Goal: Task Accomplishment & Management: Manage account settings

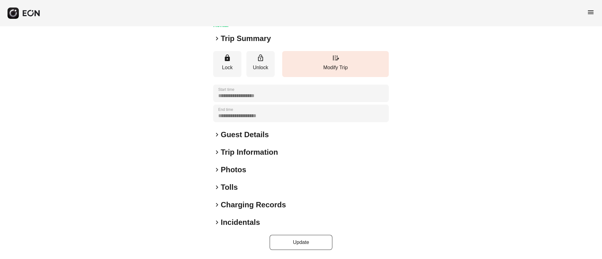
click at [270, 169] on div "keyboard_arrow_right Photos" at bounding box center [301, 170] width 176 height 10
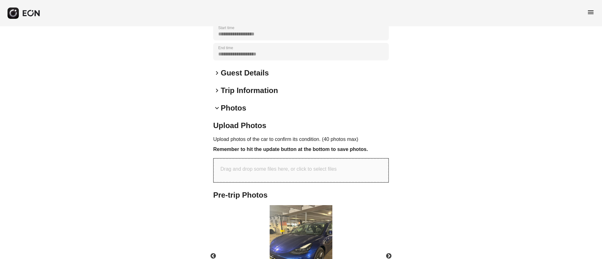
scroll to position [187, 0]
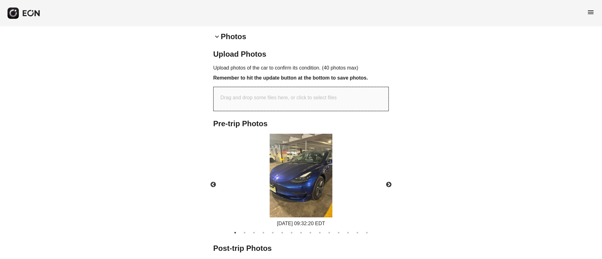
click at [302, 167] on img at bounding box center [301, 176] width 63 height 84
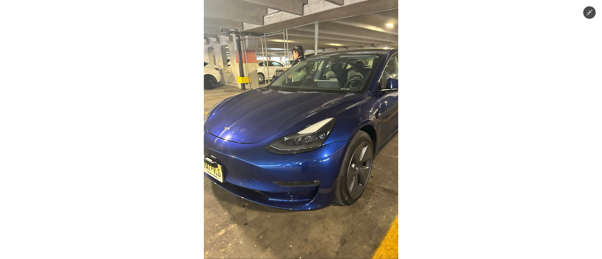
click at [310, 87] on img at bounding box center [301, 129] width 194 height 259
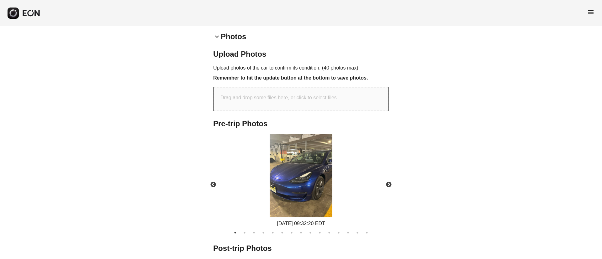
click at [303, 145] on img at bounding box center [301, 176] width 63 height 84
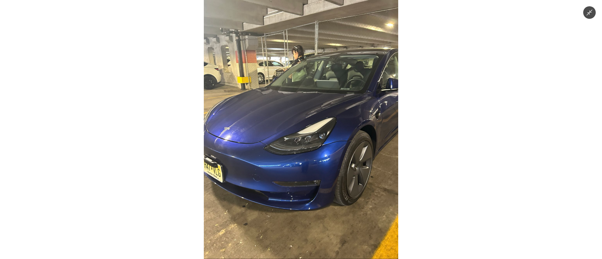
click at [295, 91] on img at bounding box center [301, 129] width 194 height 259
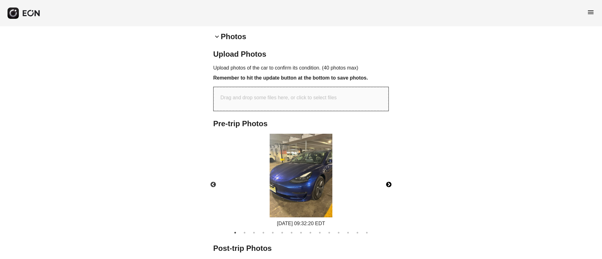
click at [389, 183] on button "Next" at bounding box center [389, 185] width 22 height 22
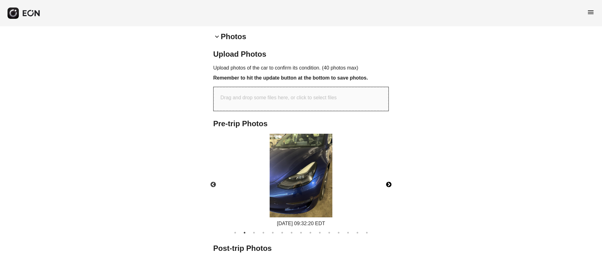
click at [317, 170] on img at bounding box center [301, 176] width 63 height 84
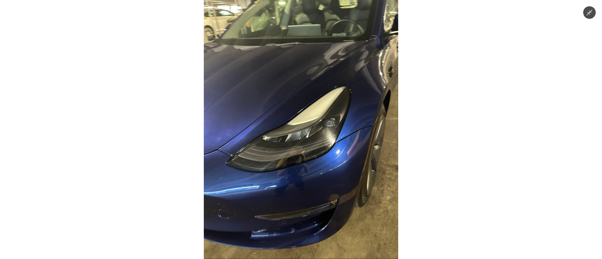
click at [314, 171] on img at bounding box center [301, 129] width 194 height 259
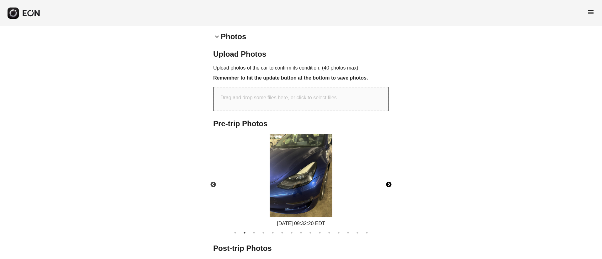
click at [388, 184] on button "Next" at bounding box center [389, 185] width 22 height 22
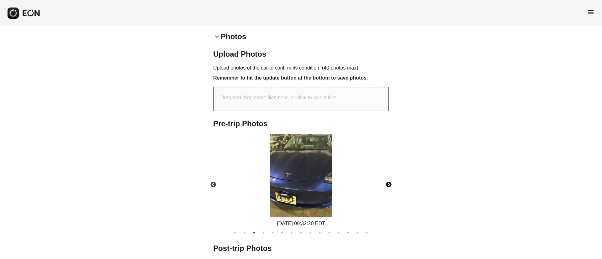
click at [388, 190] on button "Next" at bounding box center [389, 185] width 22 height 22
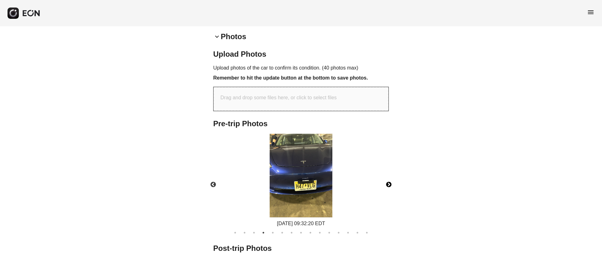
click at [389, 185] on button "Next" at bounding box center [389, 185] width 22 height 22
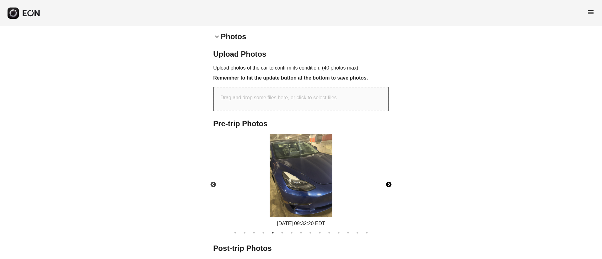
click at [389, 185] on button "Next" at bounding box center [389, 185] width 22 height 22
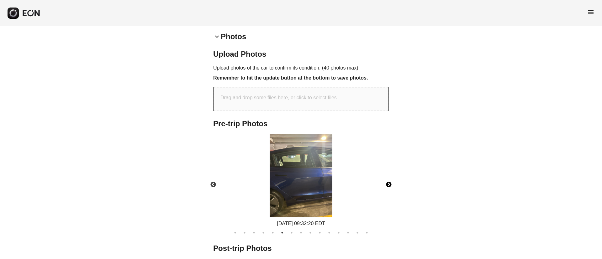
click at [389, 185] on button "Next" at bounding box center [389, 185] width 22 height 22
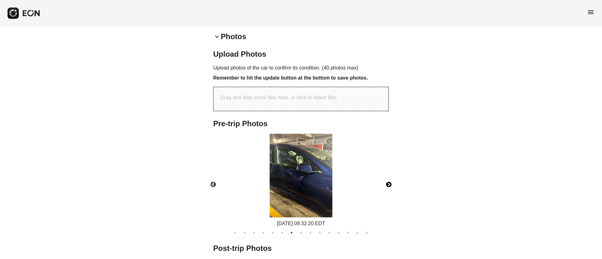
click at [389, 185] on button "Next" at bounding box center [389, 185] width 22 height 22
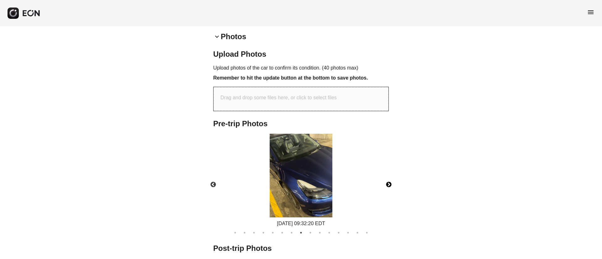
click at [389, 185] on button "Next" at bounding box center [389, 185] width 22 height 22
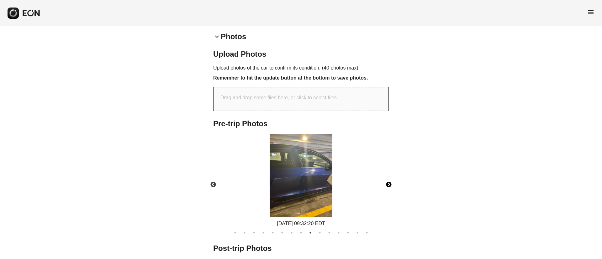
click at [310, 175] on img at bounding box center [301, 176] width 63 height 84
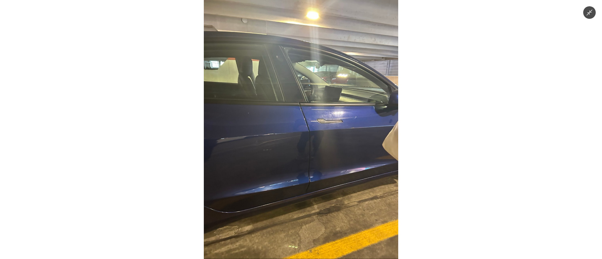
click at [310, 175] on img at bounding box center [301, 129] width 194 height 259
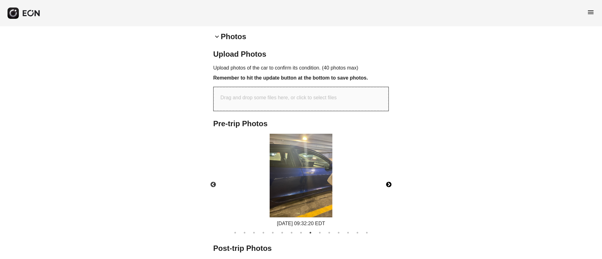
click at [387, 187] on button "Next" at bounding box center [389, 185] width 22 height 22
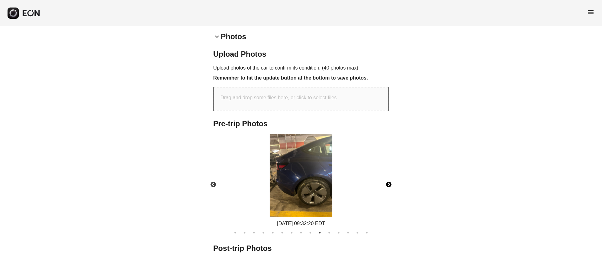
click at [387, 187] on button "Next" at bounding box center [389, 185] width 22 height 22
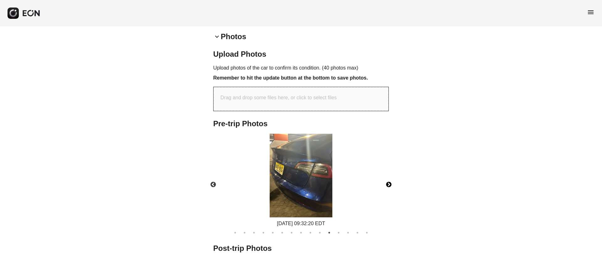
click at [329, 183] on img at bounding box center [301, 176] width 63 height 84
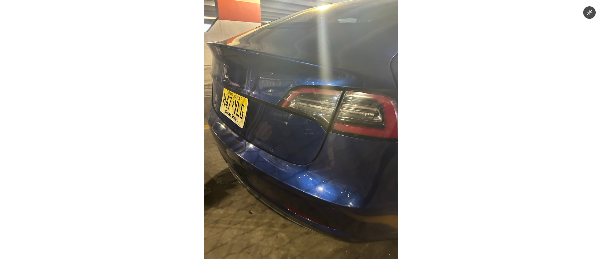
click at [329, 183] on img at bounding box center [301, 129] width 194 height 259
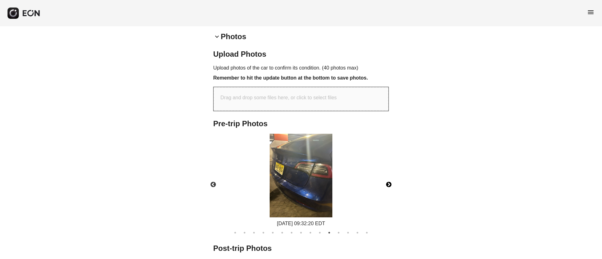
click at [386, 187] on button "Next" at bounding box center [389, 185] width 22 height 22
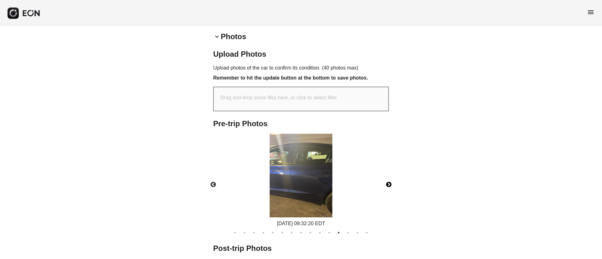
click at [386, 187] on button "Next" at bounding box center [389, 185] width 22 height 22
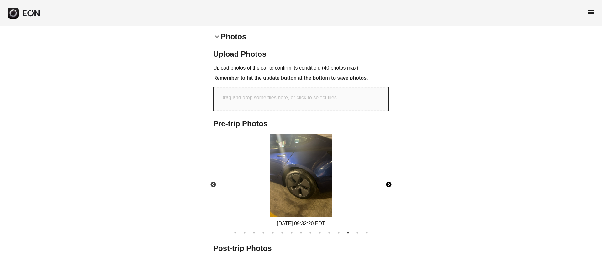
click at [386, 187] on button "Next" at bounding box center [389, 185] width 22 height 22
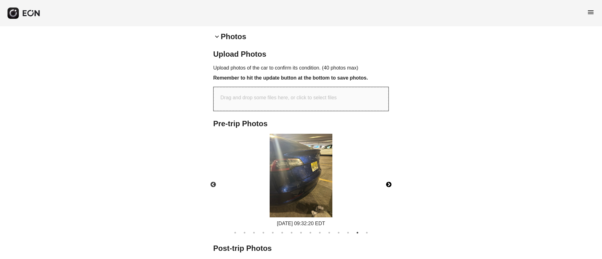
click at [287, 184] on img at bounding box center [301, 176] width 63 height 84
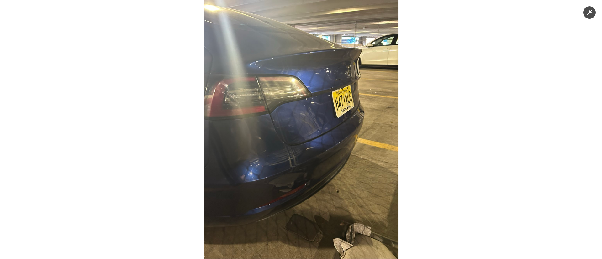
click at [287, 184] on img at bounding box center [301, 129] width 194 height 259
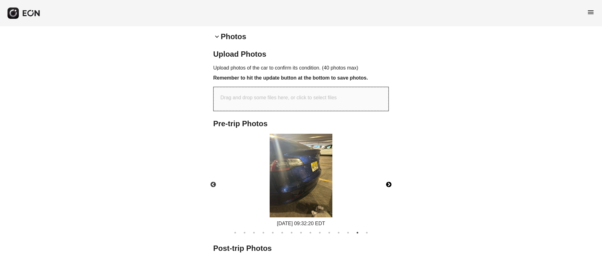
click at [388, 183] on button "Next" at bounding box center [389, 185] width 22 height 22
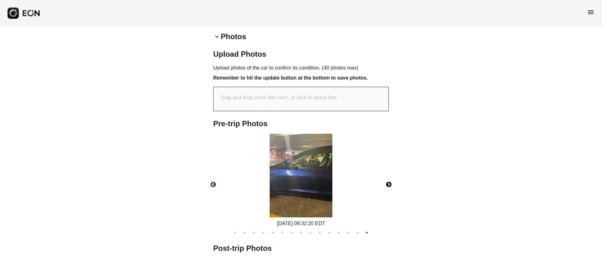
click at [311, 183] on img at bounding box center [301, 176] width 63 height 84
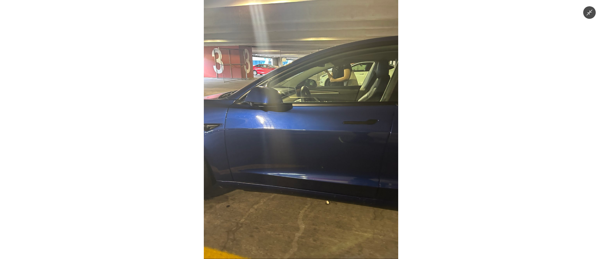
click at [311, 183] on img at bounding box center [301, 129] width 194 height 259
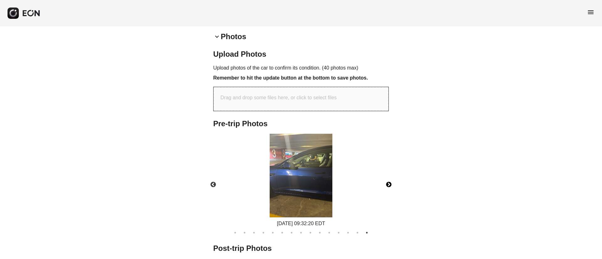
click at [311, 183] on img at bounding box center [301, 176] width 63 height 84
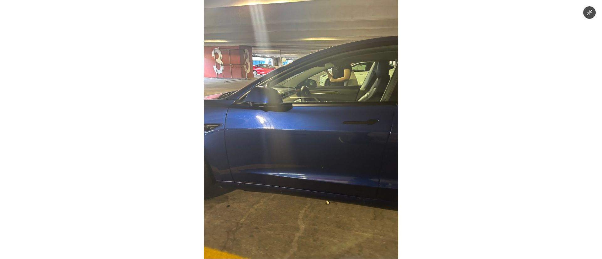
click at [311, 183] on img at bounding box center [301, 129] width 194 height 259
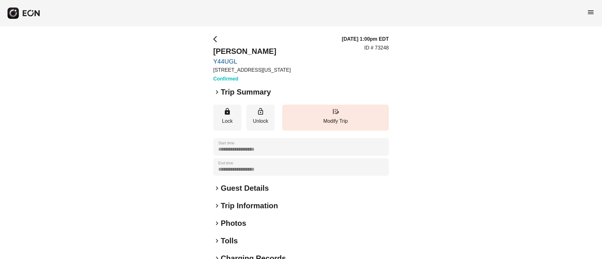
click at [588, 13] on span "menu" at bounding box center [591, 12] width 8 height 8
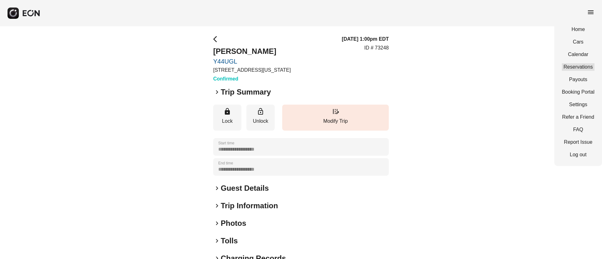
click at [563, 65] on link "Reservations" at bounding box center [578, 67] width 33 height 8
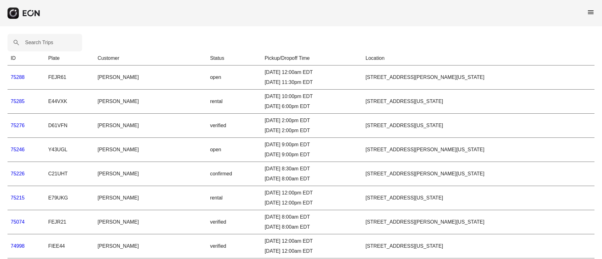
click at [33, 41] on label "Search Trips" at bounding box center [39, 43] width 28 height 8
click at [33, 41] on Trips "Search Trips" at bounding box center [45, 43] width 75 height 18
paste Trips "*******"
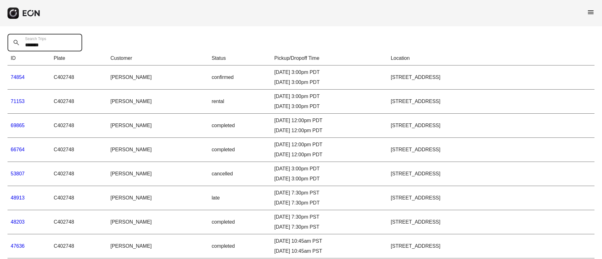
type Trips "*******"
click at [18, 76] on link "74854" at bounding box center [18, 77] width 14 height 5
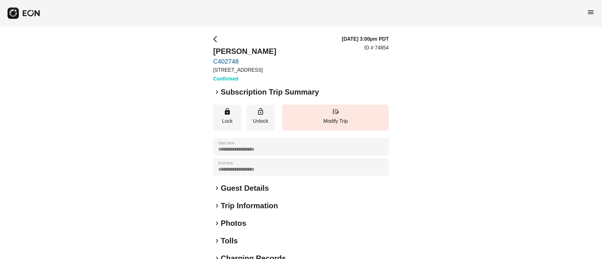
click at [263, 183] on div "**********" at bounding box center [301, 169] width 176 height 268
click at [263, 188] on h2 "Guest Details" at bounding box center [245, 188] width 48 height 10
